Goal: Task Accomplishment & Management: Manage account settings

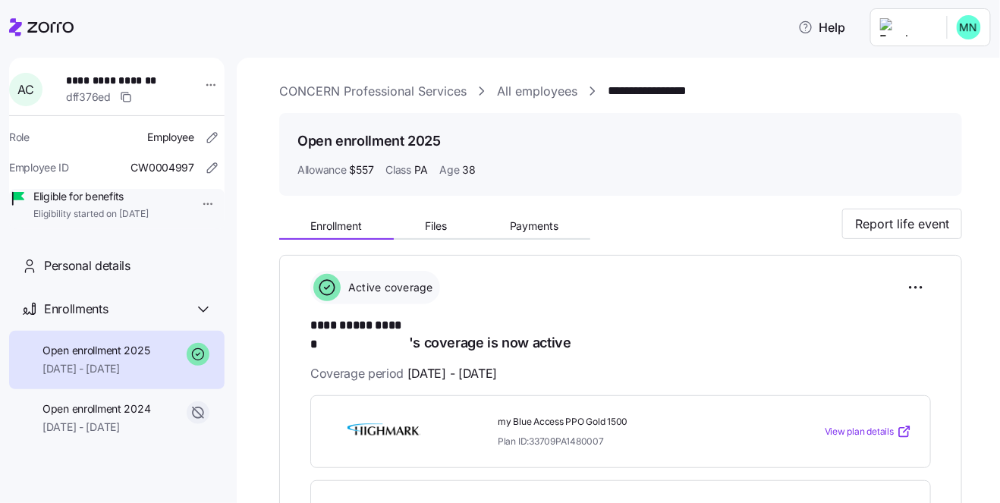
scroll to position [209, 0]
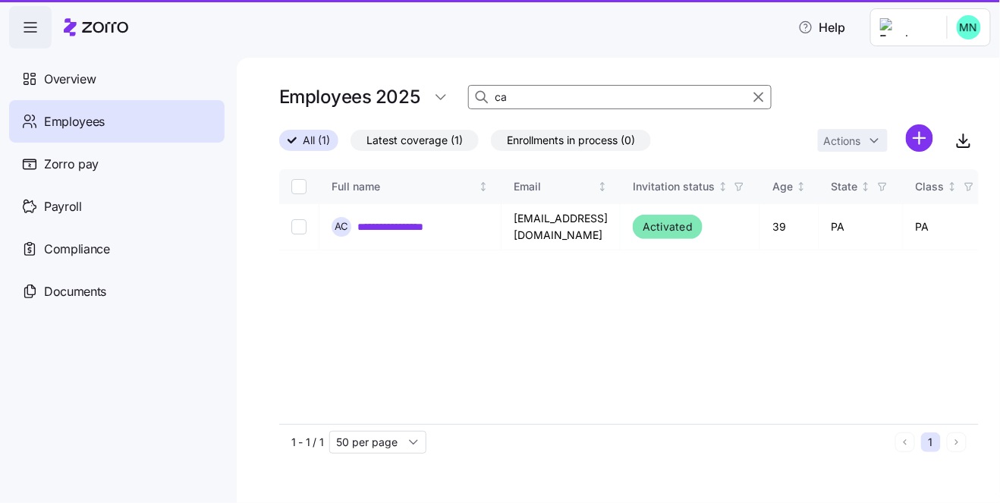
type input "c"
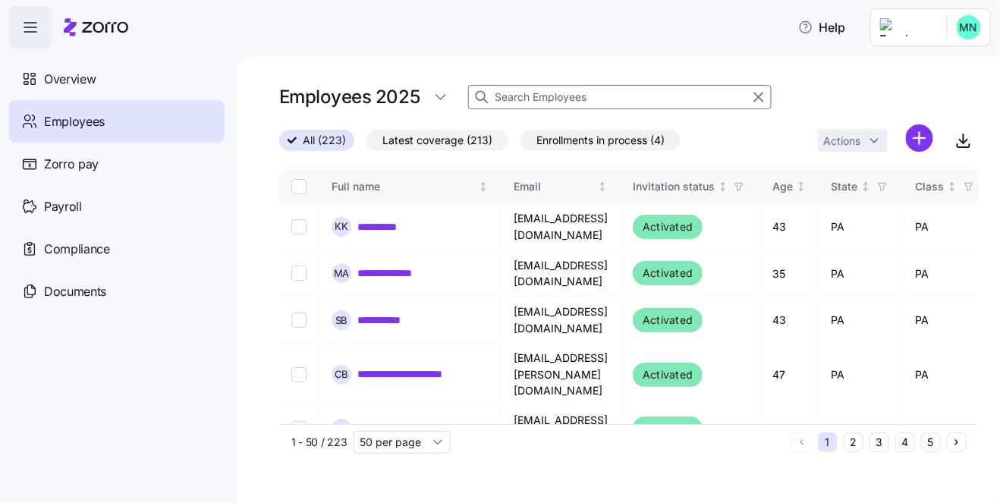
click at [544, 101] on input at bounding box center [619, 97] width 303 height 24
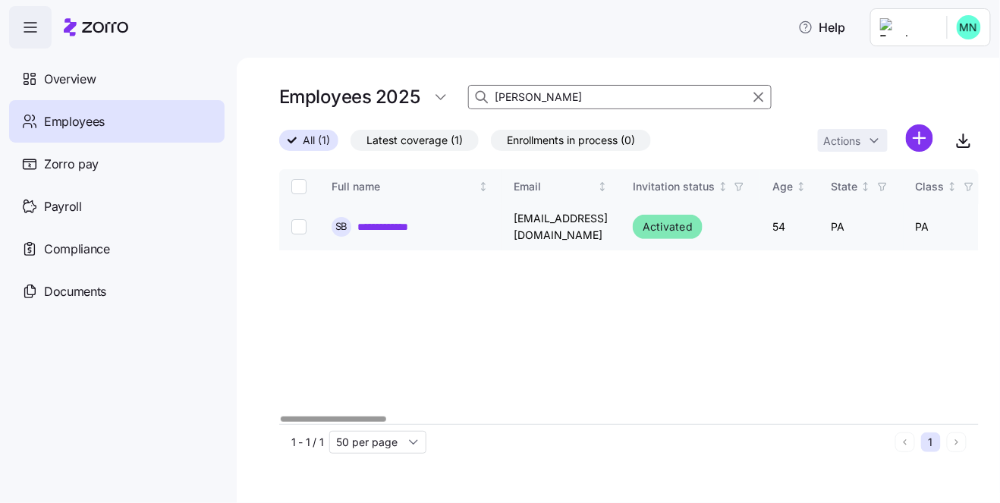
type input "[PERSON_NAME]"
click at [417, 228] on link "**********" at bounding box center [394, 226] width 74 height 15
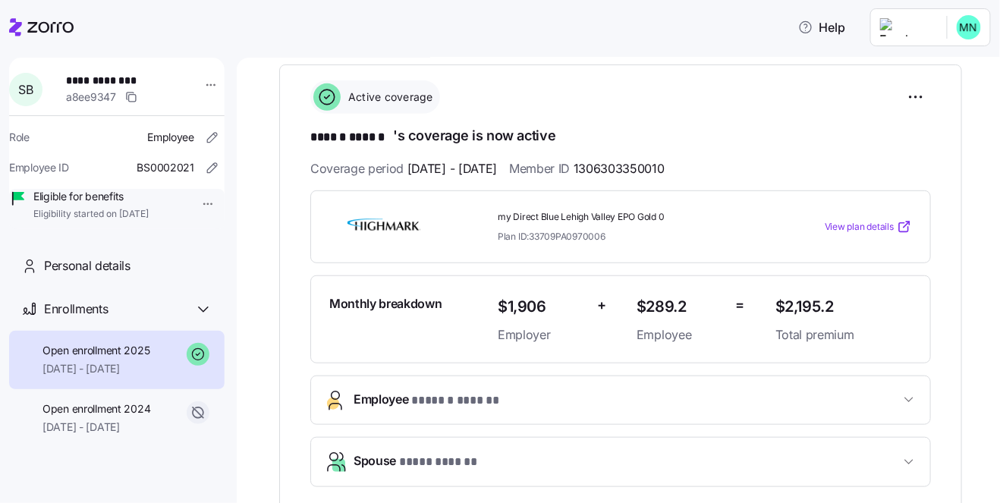
scroll to position [209, 0]
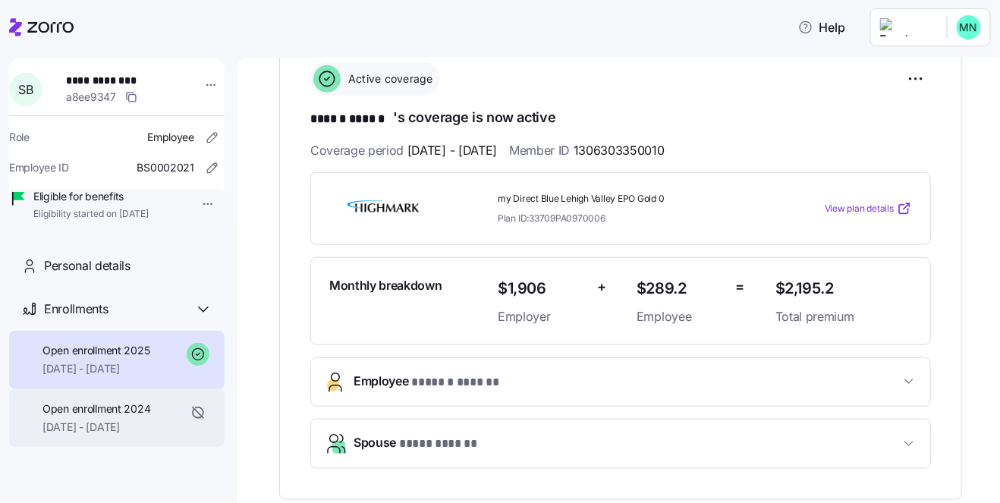
click at [88, 435] on div "Open enrollment 2024 [DATE] - [DATE]" at bounding box center [96, 418] width 108 height 34
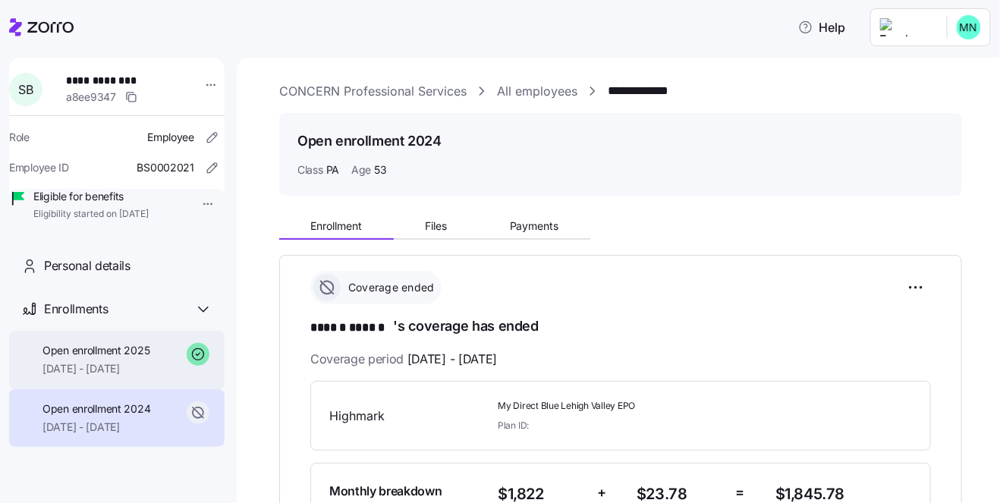
click at [118, 377] on div "Open enrollment 2025 [DATE] - [DATE]" at bounding box center [95, 360] width 107 height 34
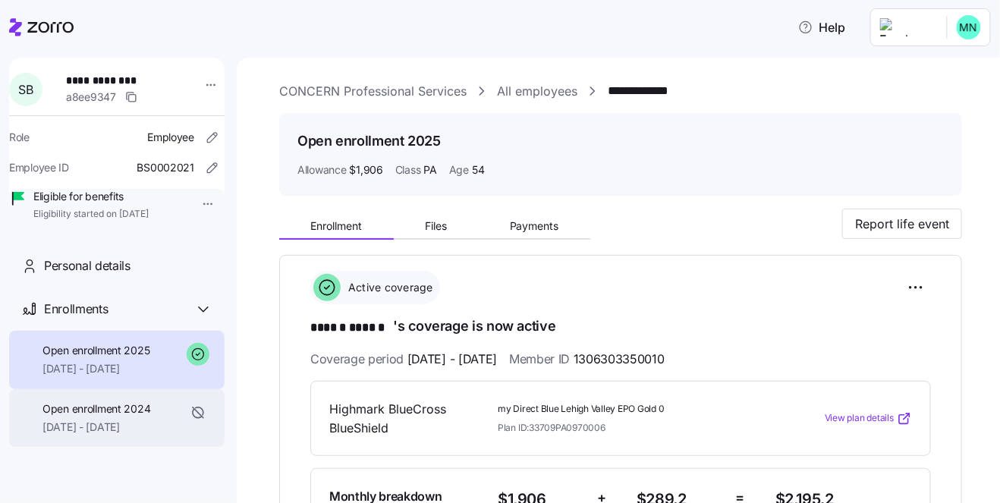
click at [66, 435] on div "Open enrollment 2024 [DATE] - [DATE]" at bounding box center [96, 418] width 108 height 34
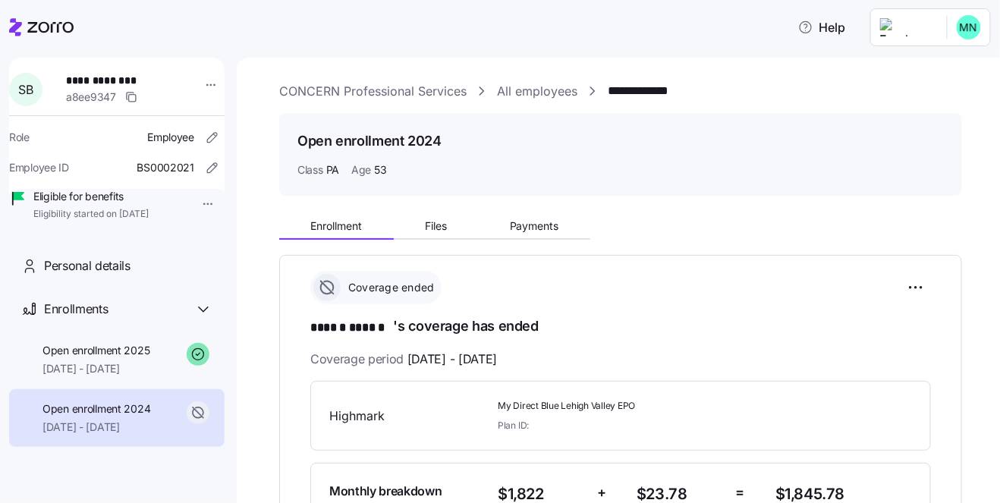
scroll to position [52, 0]
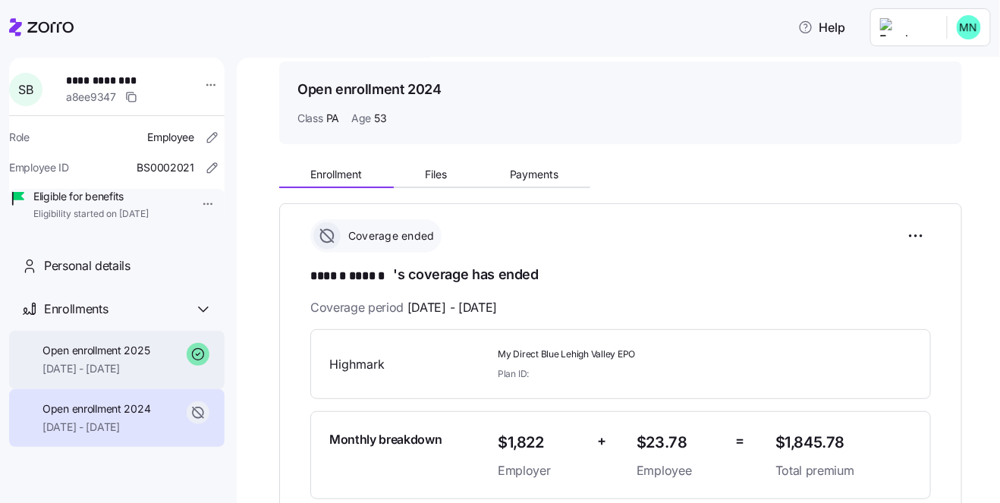
click at [108, 376] on span "[DATE] - [DATE]" at bounding box center [95, 368] width 107 height 15
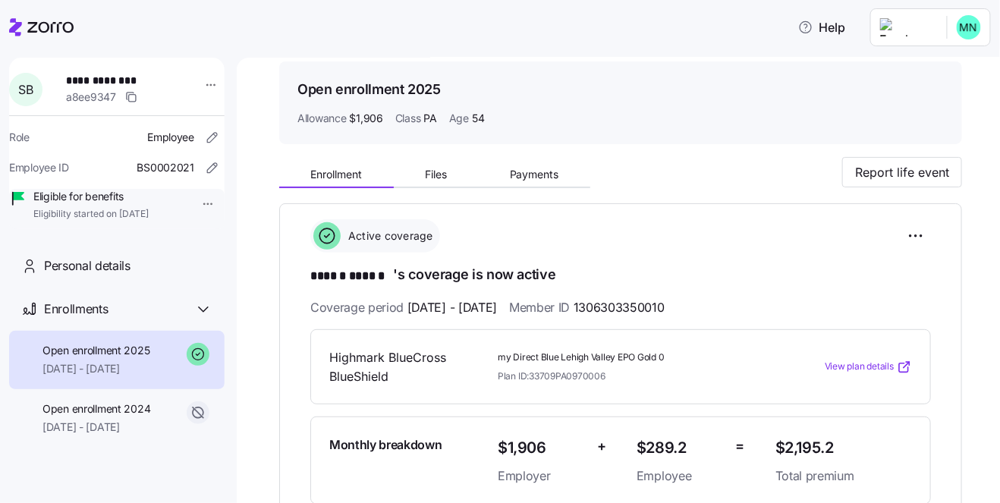
click at [840, 366] on span "View plan details" at bounding box center [858, 367] width 69 height 14
click at [124, 416] on span "Open enrollment 2024" at bounding box center [96, 408] width 108 height 15
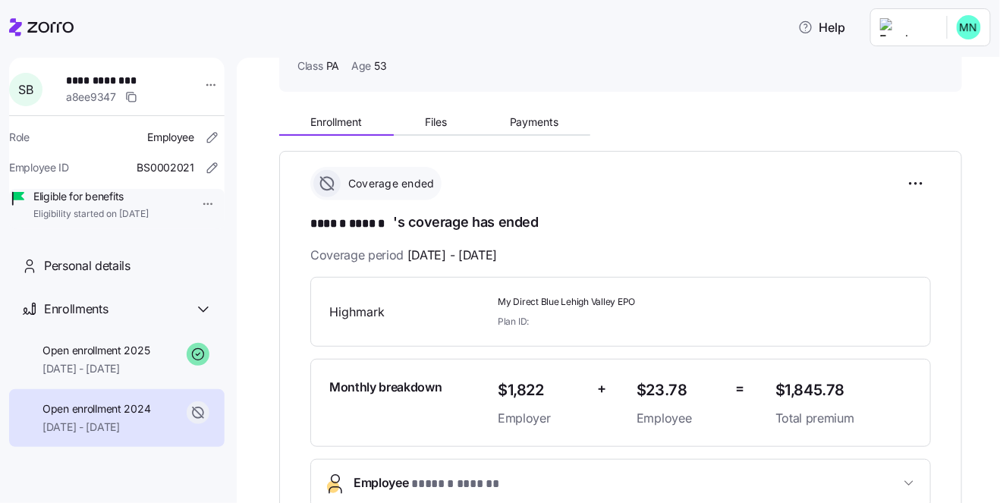
scroll to position [104, 0]
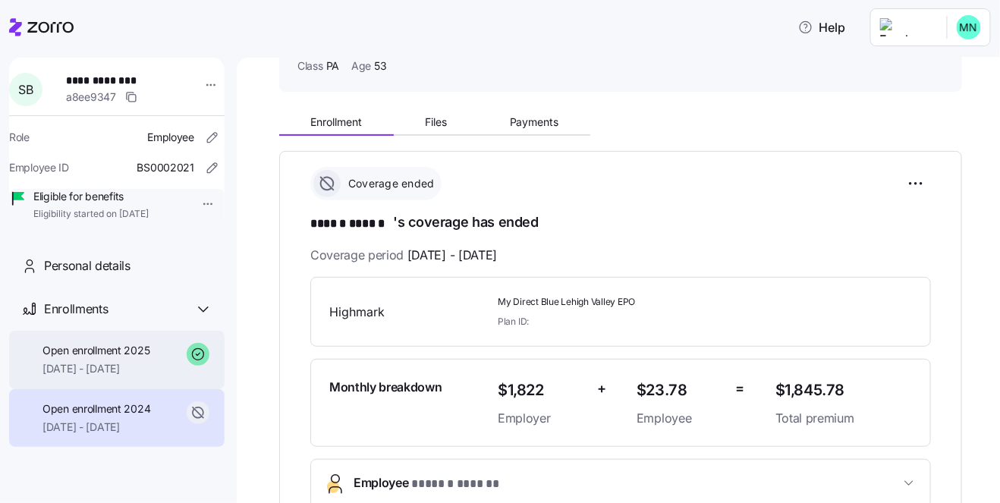
click at [94, 376] on span "[DATE] - [DATE]" at bounding box center [95, 368] width 107 height 15
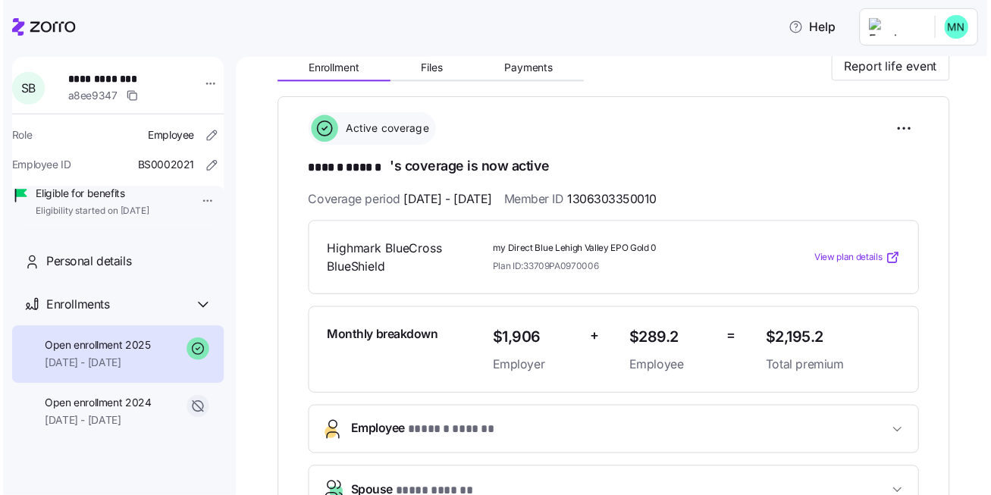
scroll to position [156, 0]
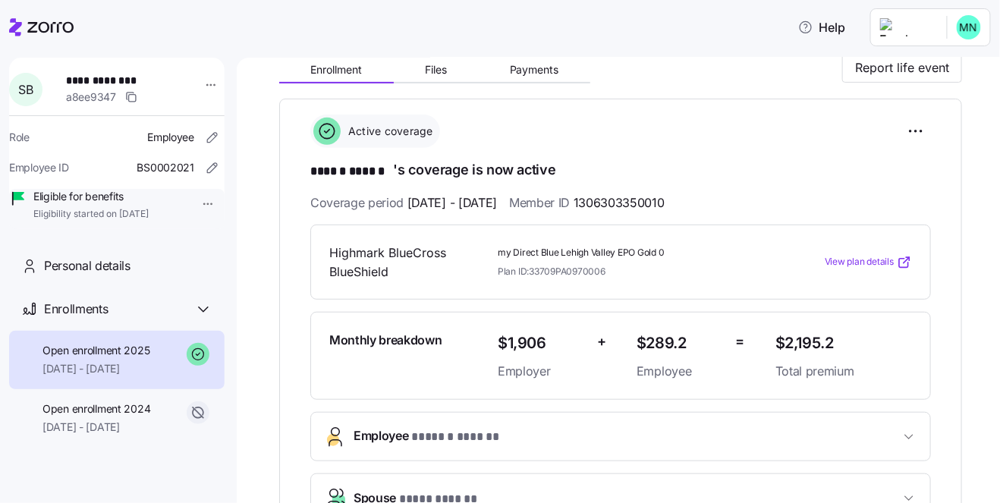
click at [831, 258] on span "View plan details" at bounding box center [858, 262] width 69 height 14
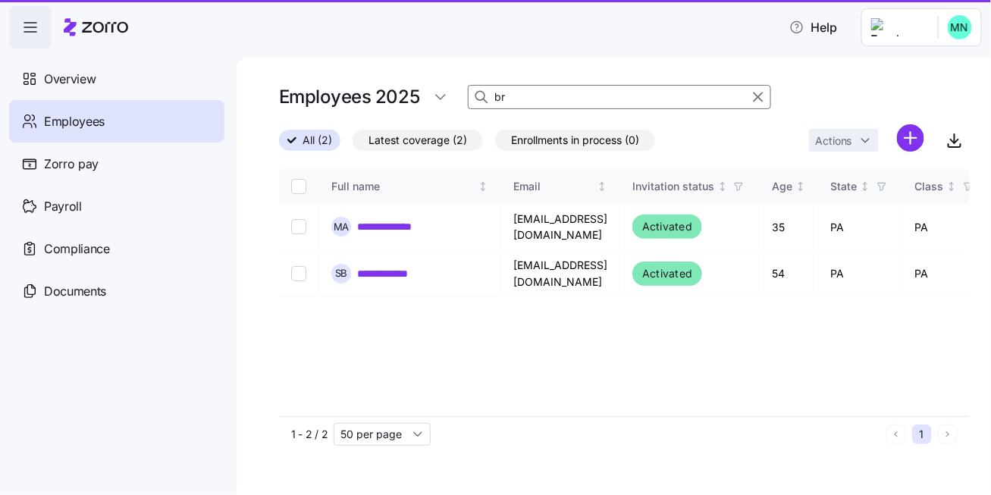
type input "b"
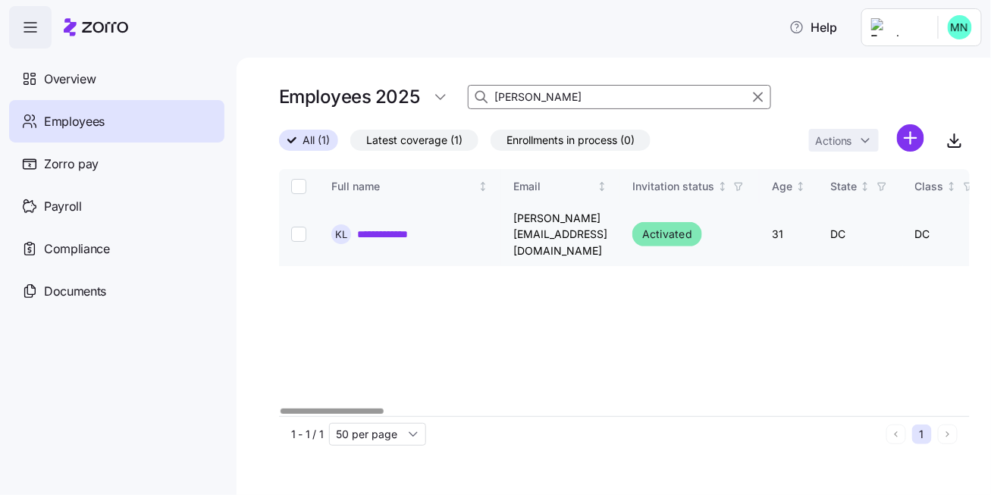
type input "[PERSON_NAME]"
click at [415, 227] on link "**********" at bounding box center [391, 234] width 68 height 15
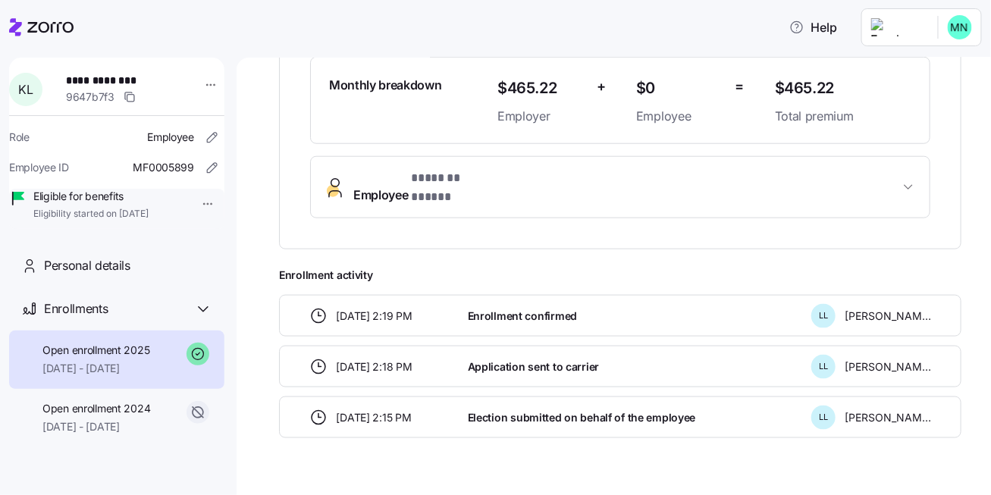
scroll to position [428, 0]
click at [798, 168] on span "Employee * ******* ***** *" at bounding box center [626, 186] width 546 height 36
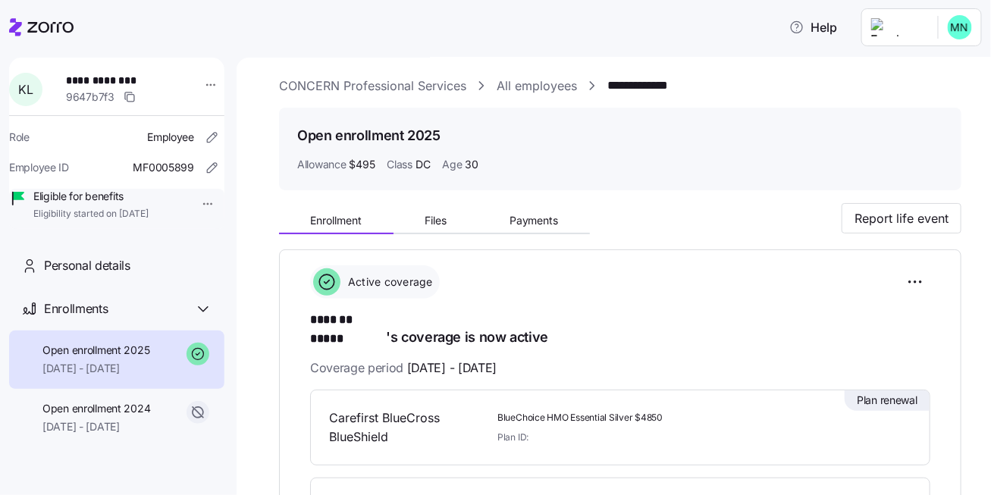
scroll to position [0, 0]
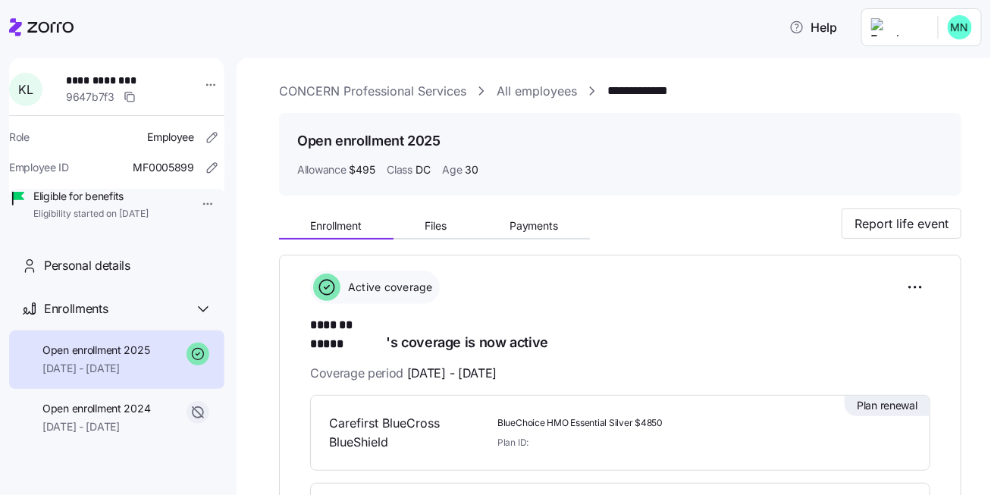
click at [49, 33] on icon at bounding box center [41, 27] width 64 height 18
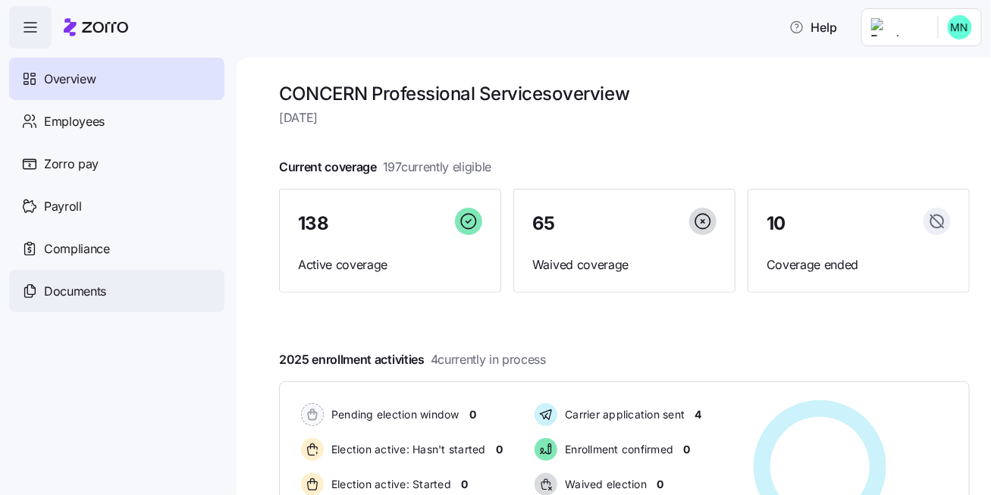
click at [71, 294] on span "Documents" at bounding box center [75, 291] width 62 height 19
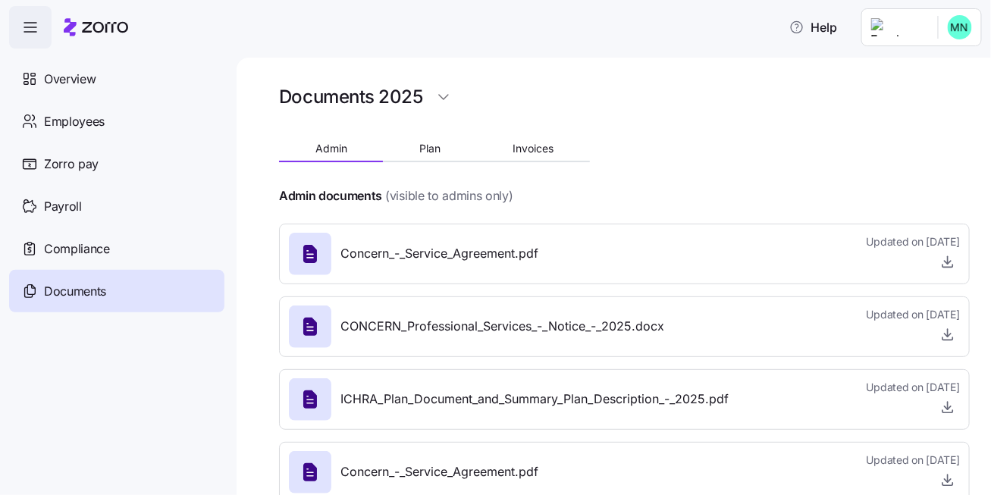
scroll to position [37, 0]
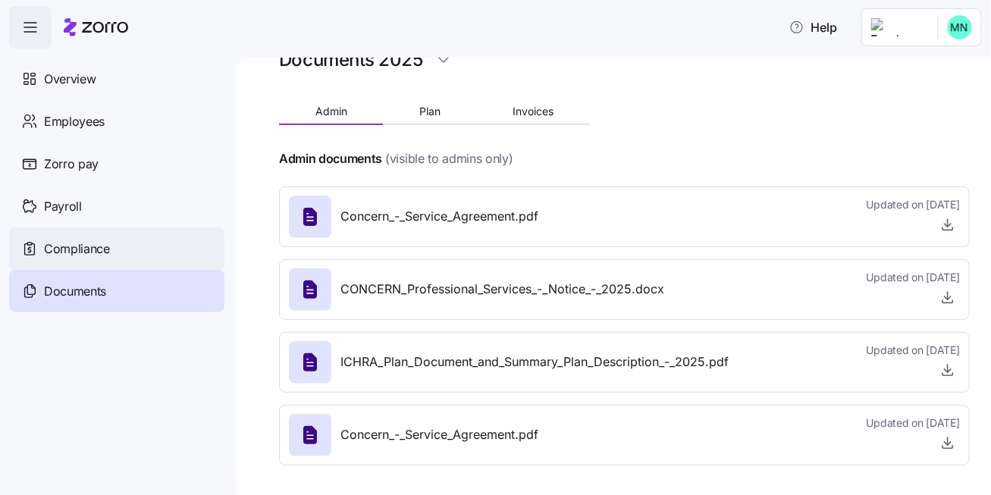
click at [112, 252] on div "Compliance" at bounding box center [116, 249] width 215 height 42
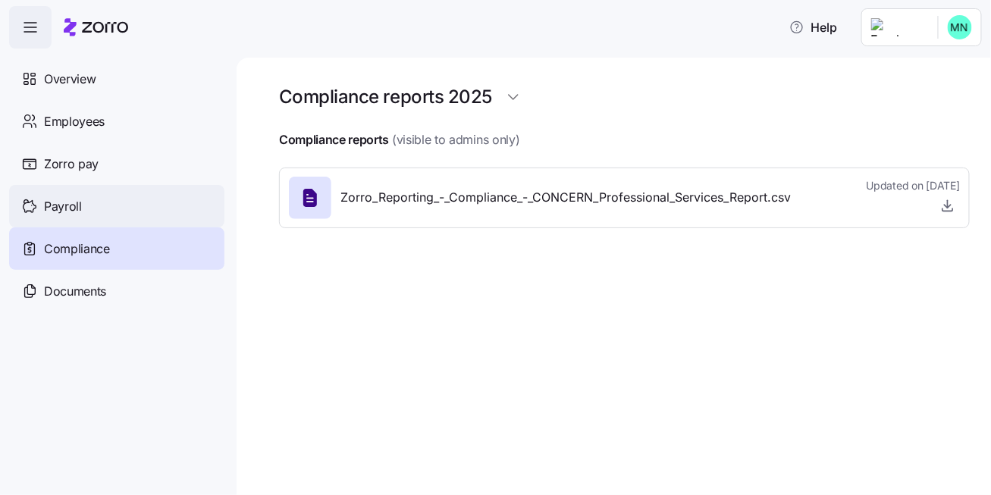
click at [79, 198] on span "Payroll" at bounding box center [63, 206] width 38 height 19
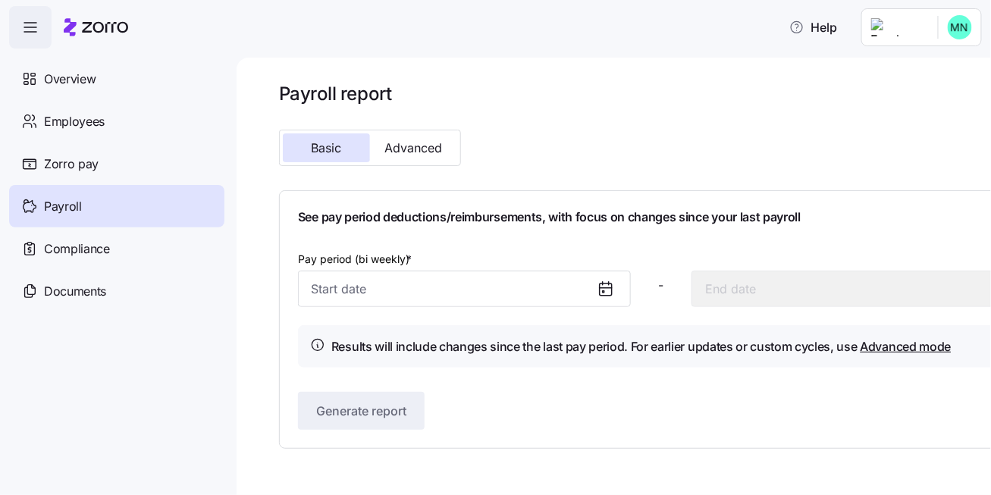
click at [89, 162] on span "Zorro pay" at bounding box center [71, 164] width 55 height 19
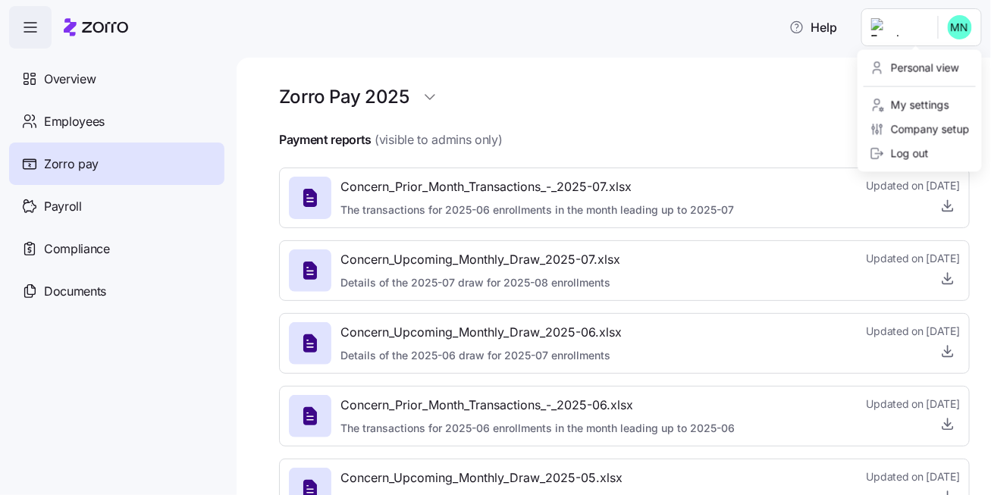
click at [969, 27] on html "Help Overview Employees Zorro pay Payroll Compliance Documents Zorro Pay 2025 P…" at bounding box center [495, 243] width 991 height 486
click at [923, 60] on div "Personal view" at bounding box center [915, 68] width 90 height 17
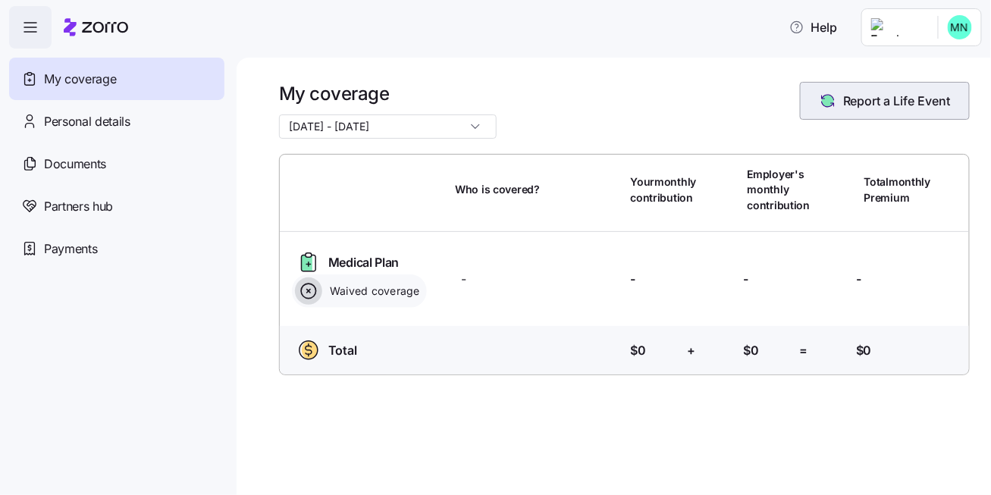
click at [904, 102] on span "Report a Life Event" at bounding box center [897, 101] width 108 height 18
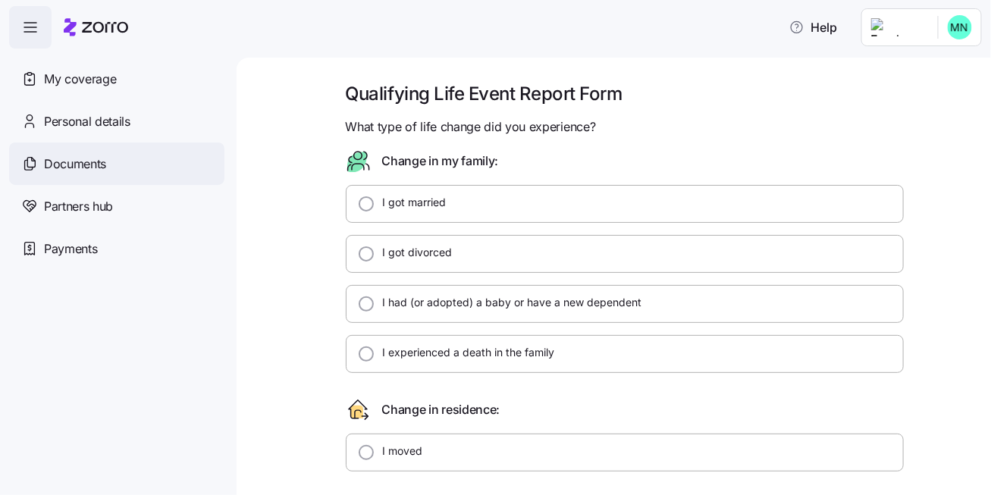
click at [103, 174] on div "Documents" at bounding box center [116, 164] width 215 height 42
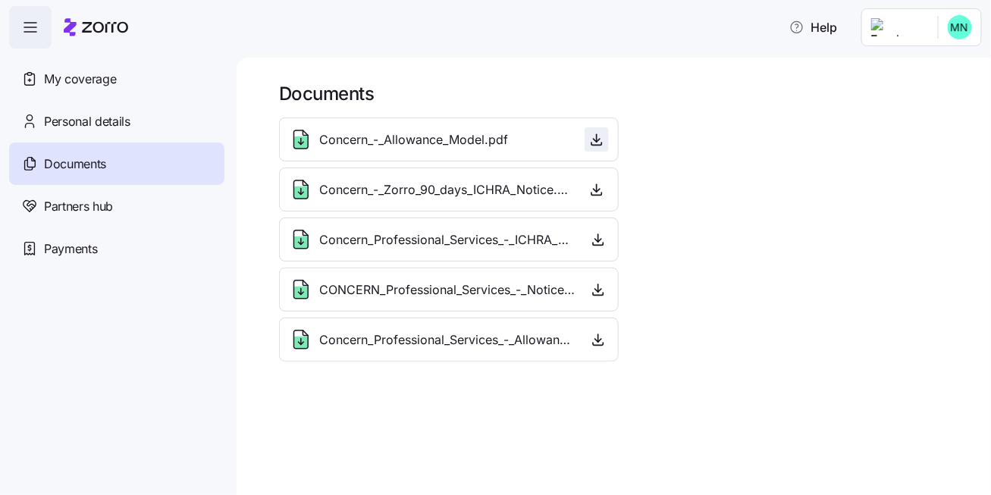
click at [593, 143] on icon "button" at bounding box center [596, 139] width 15 height 15
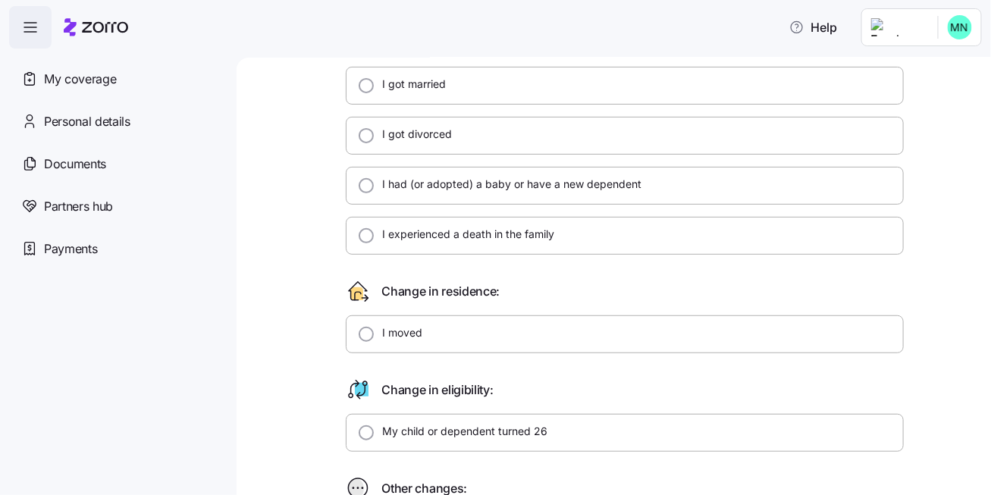
scroll to position [104, 0]
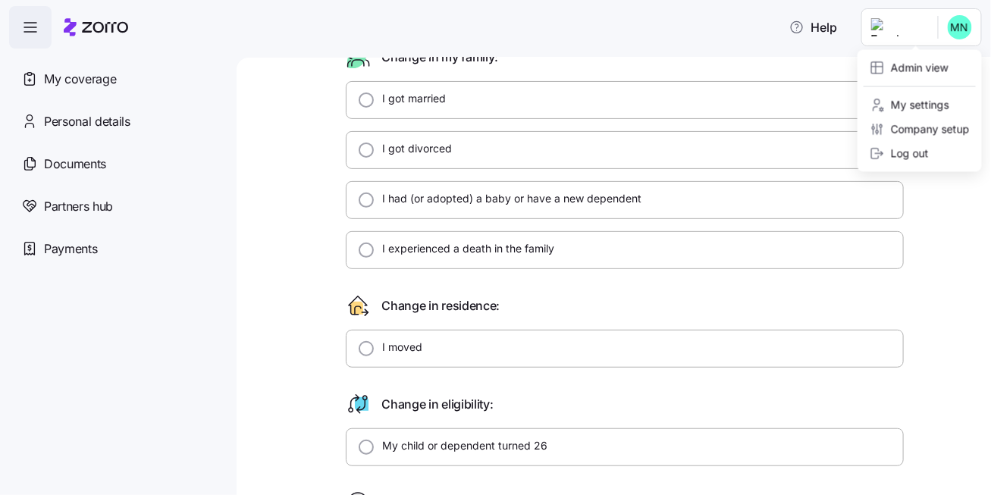
click at [962, 36] on html "Help My coverage Personal details Documents Partners hub Payments Qualifying Li…" at bounding box center [495, 243] width 991 height 486
click at [922, 69] on div "Admin view" at bounding box center [909, 68] width 79 height 17
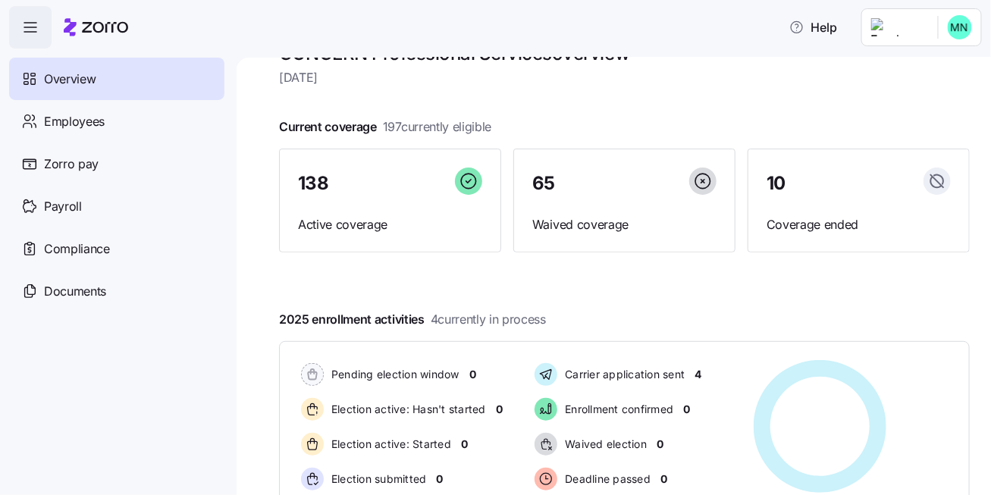
scroll to position [17, 0]
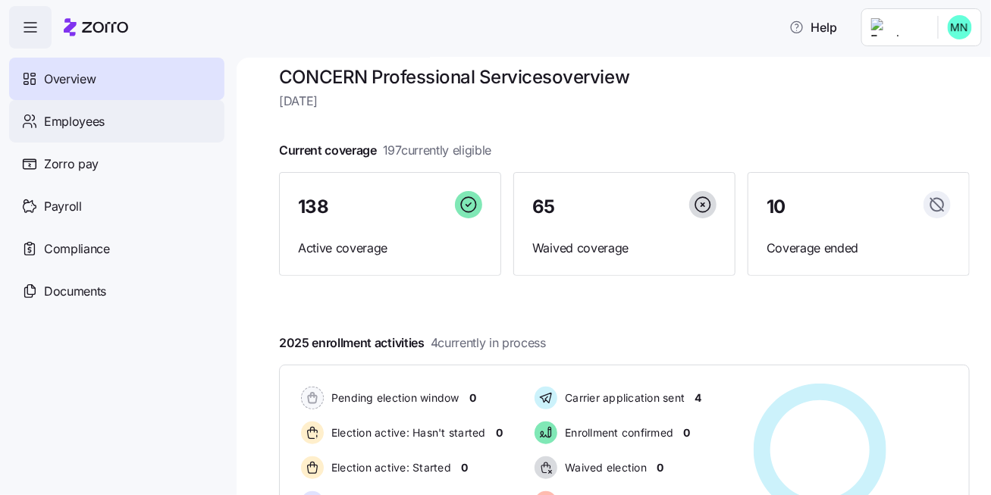
click at [80, 117] on span "Employees" at bounding box center [74, 121] width 61 height 19
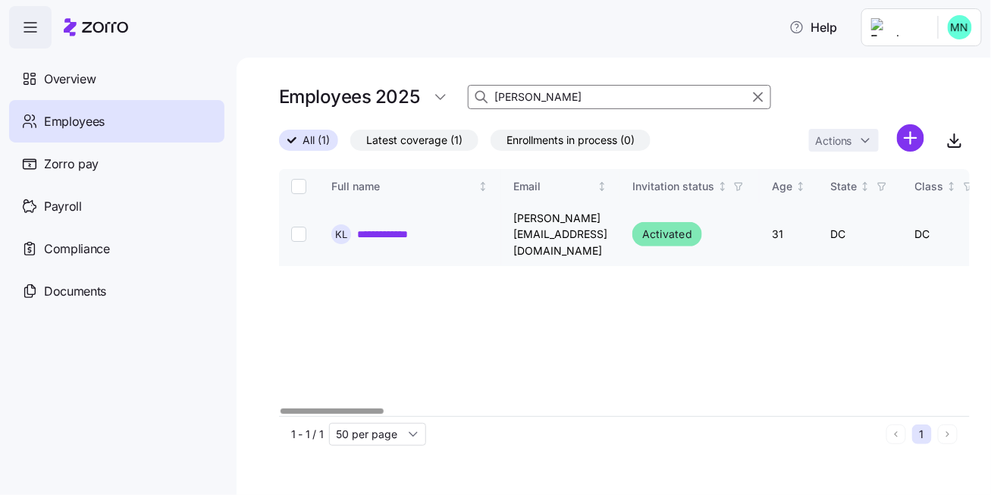
click at [400, 227] on link "**********" at bounding box center [391, 234] width 68 height 15
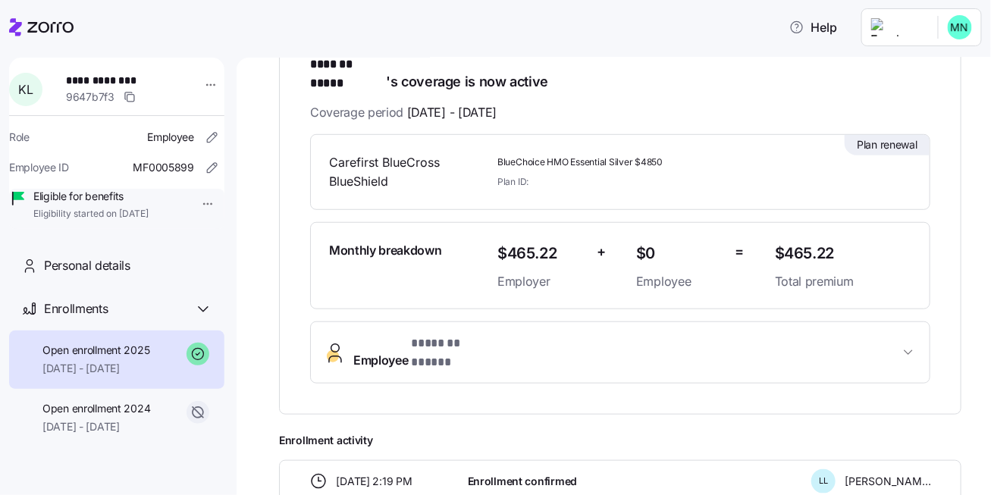
scroll to position [209, 0]
